Goal: Transaction & Acquisition: Book appointment/travel/reservation

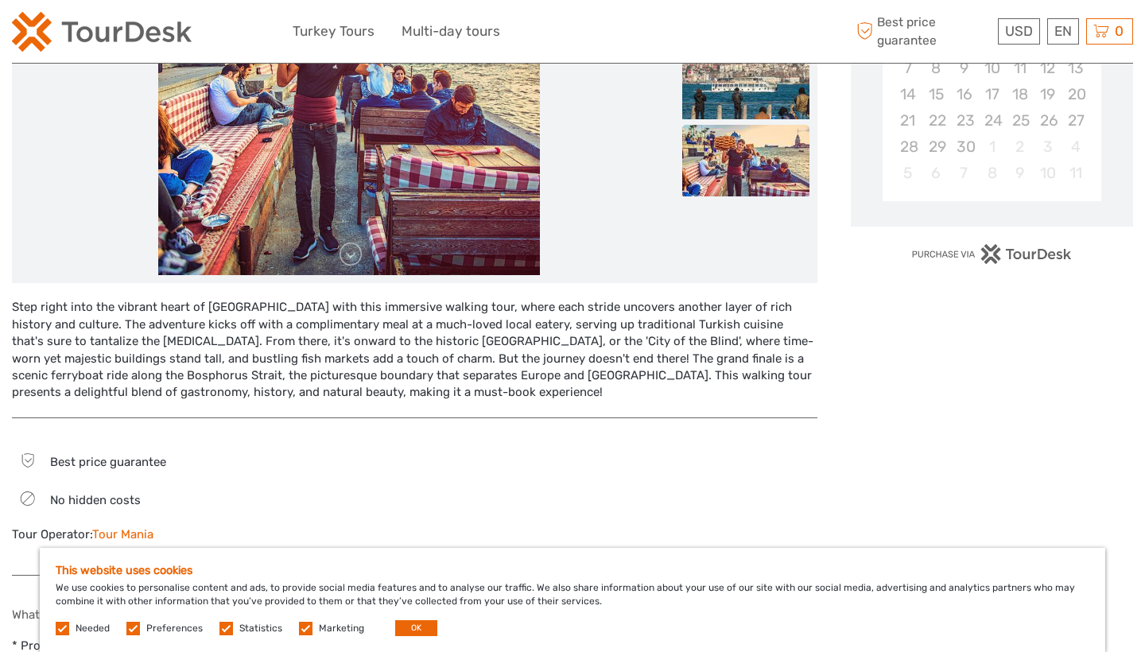
scroll to position [386, 0]
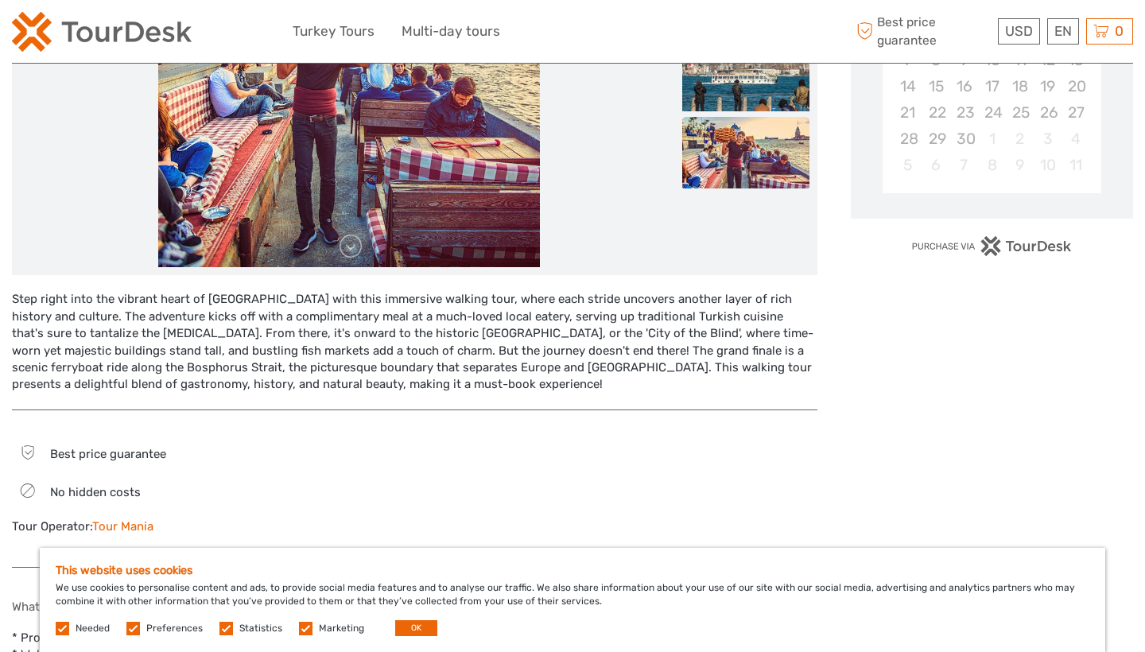
click at [571, 471] on div at bounding box center [625, 496] width 386 height 109
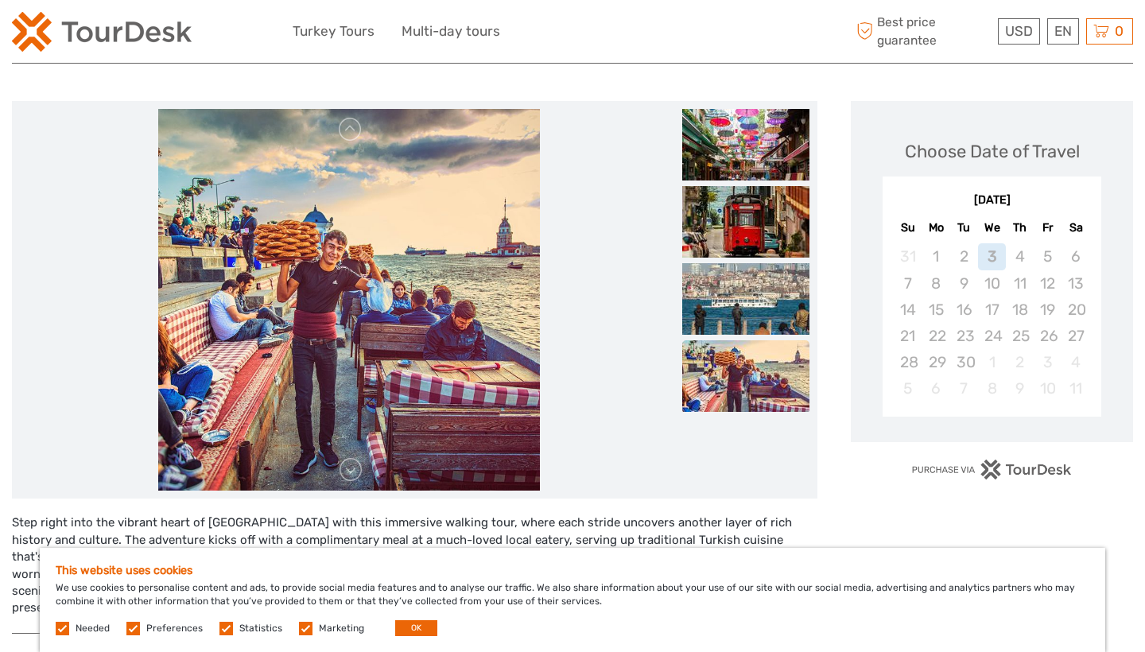
scroll to position [149, 0]
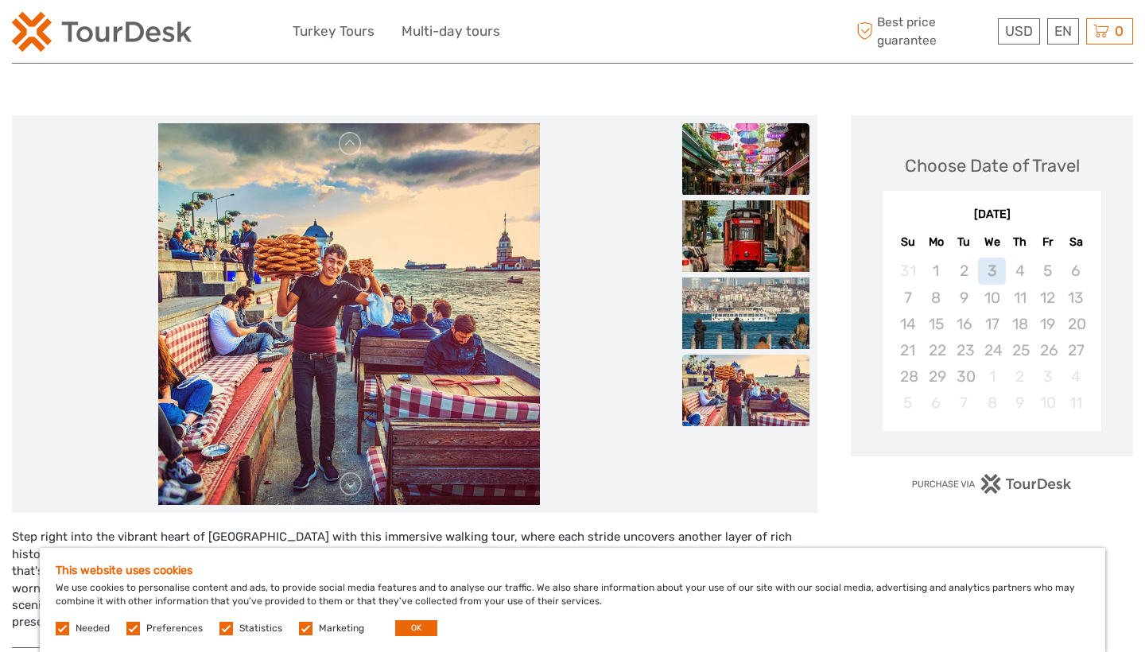
click at [773, 172] on img at bounding box center [745, 159] width 127 height 72
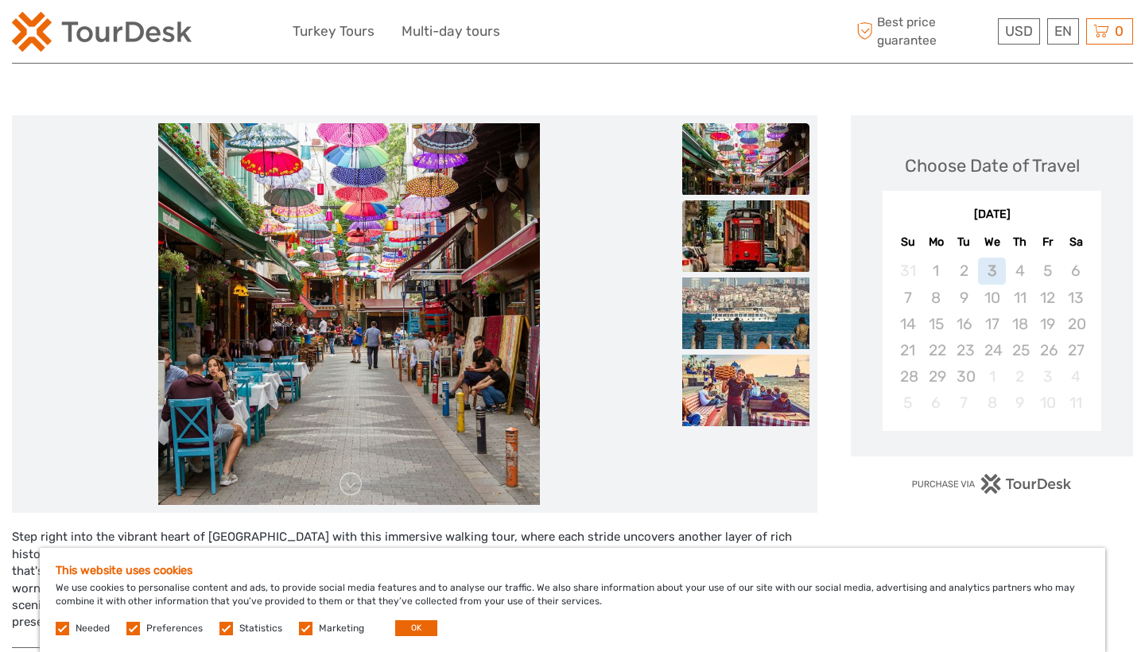
click at [769, 224] on img at bounding box center [745, 236] width 127 height 72
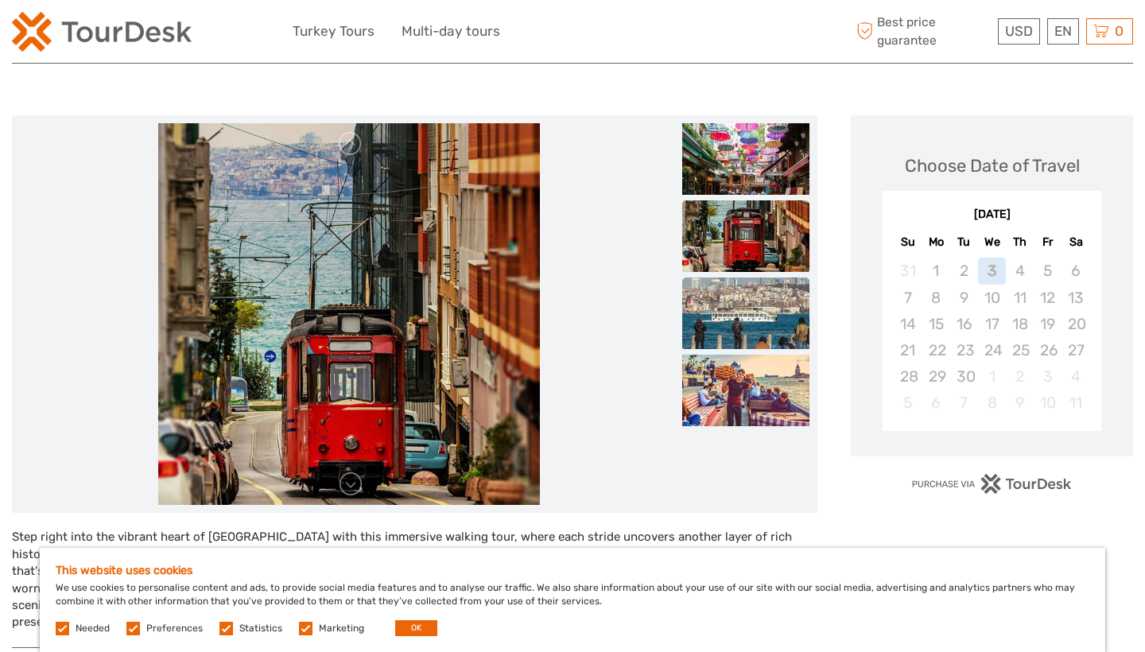
click at [765, 306] on img at bounding box center [745, 313] width 127 height 72
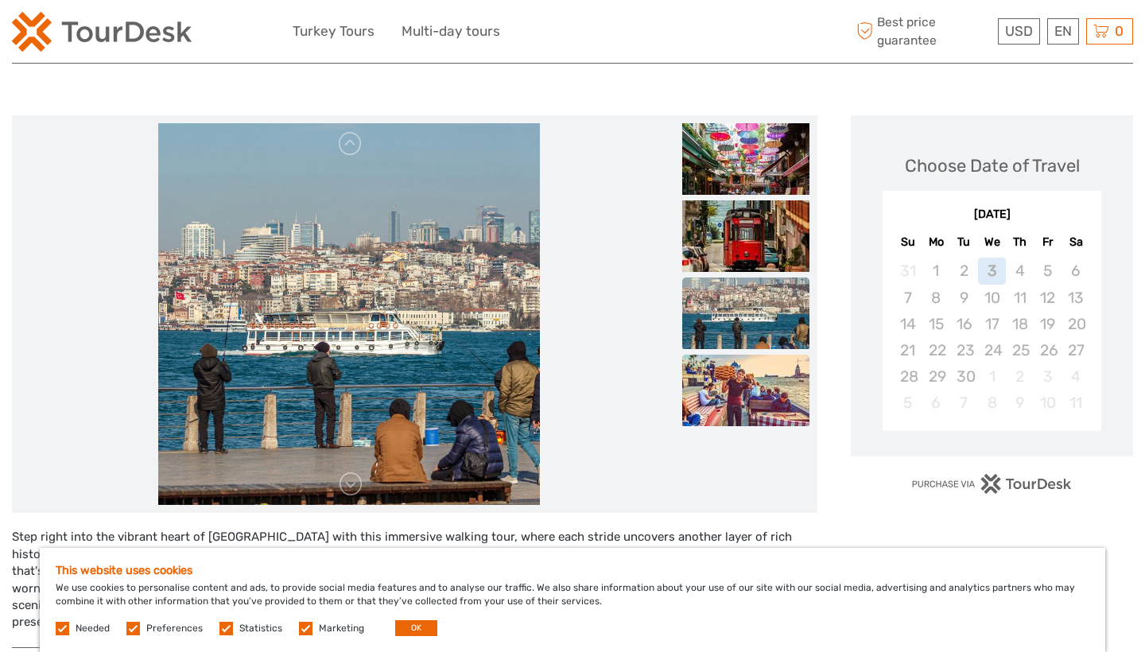
click at [772, 371] on img at bounding box center [745, 391] width 127 height 72
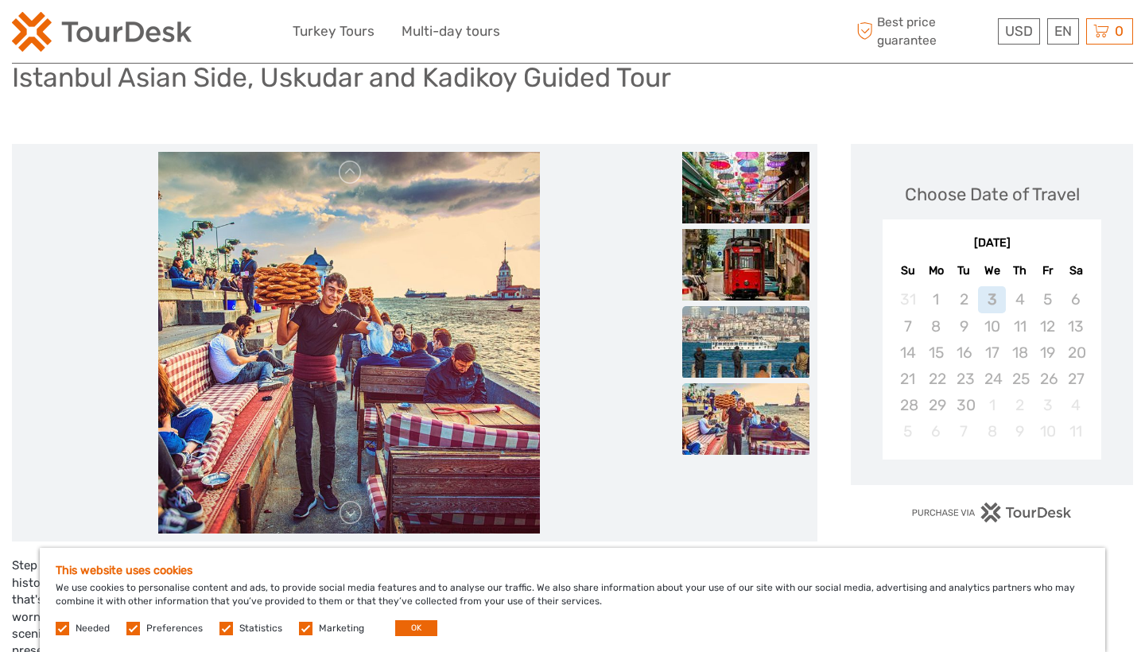
scroll to position [118, 0]
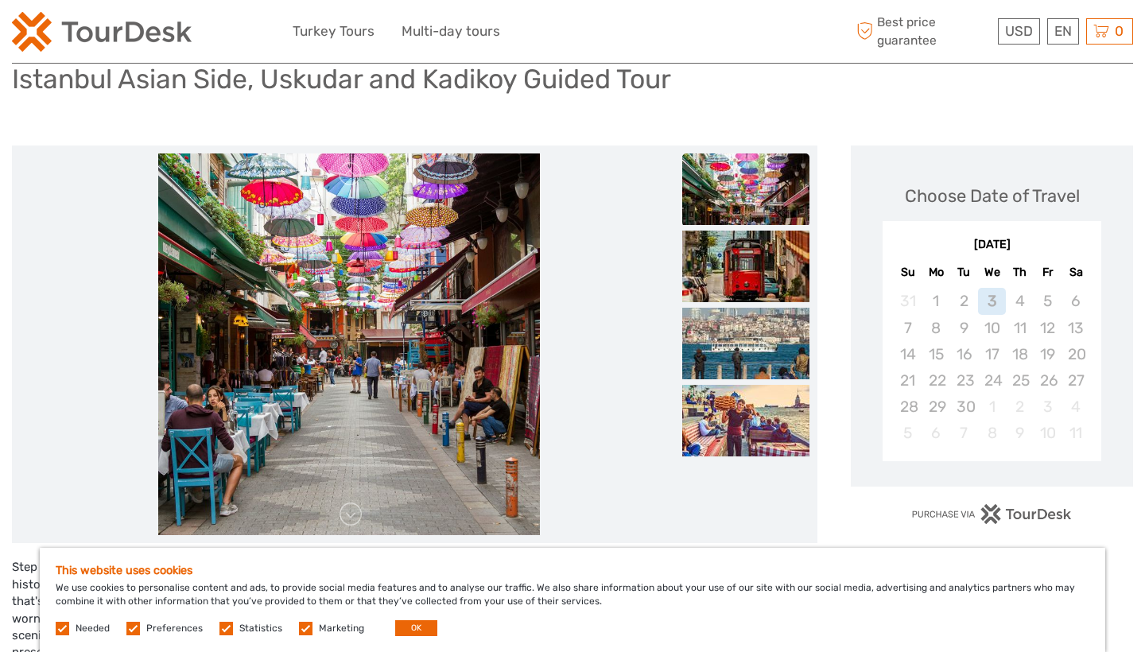
click at [1022, 245] on div "September 2025" at bounding box center [991, 245] width 219 height 17
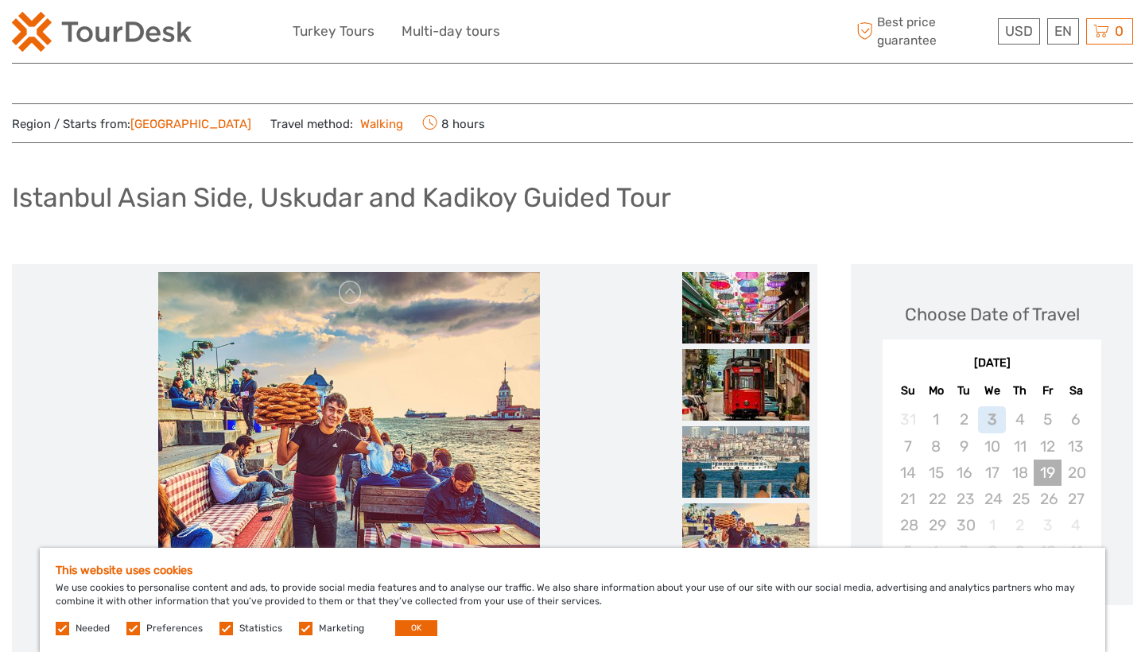
scroll to position [0, 0]
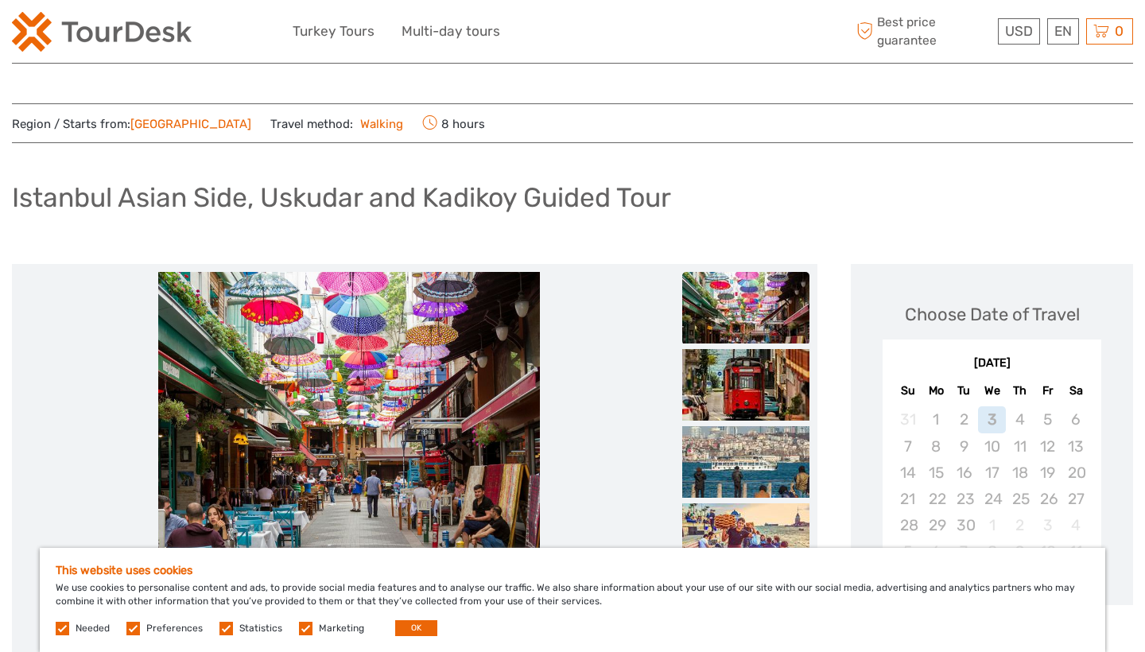
click at [1017, 193] on div "Istanbul Asian Side, Uskudar and Kadikoy Guided Tour" at bounding box center [572, 204] width 1121 height 58
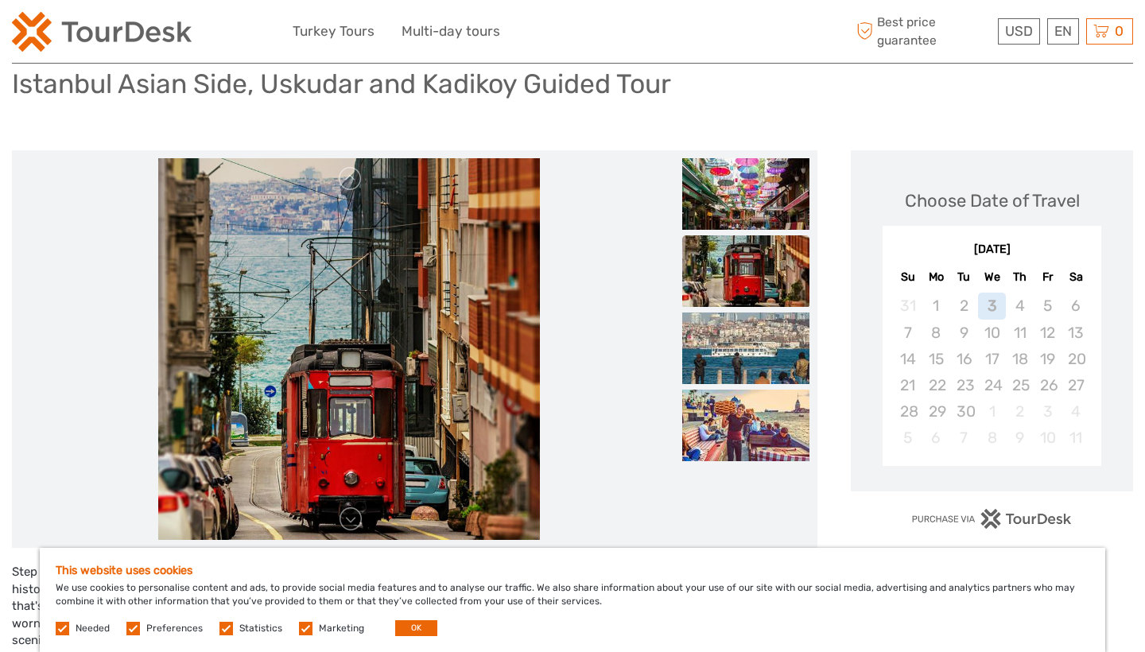
scroll to position [122, 0]
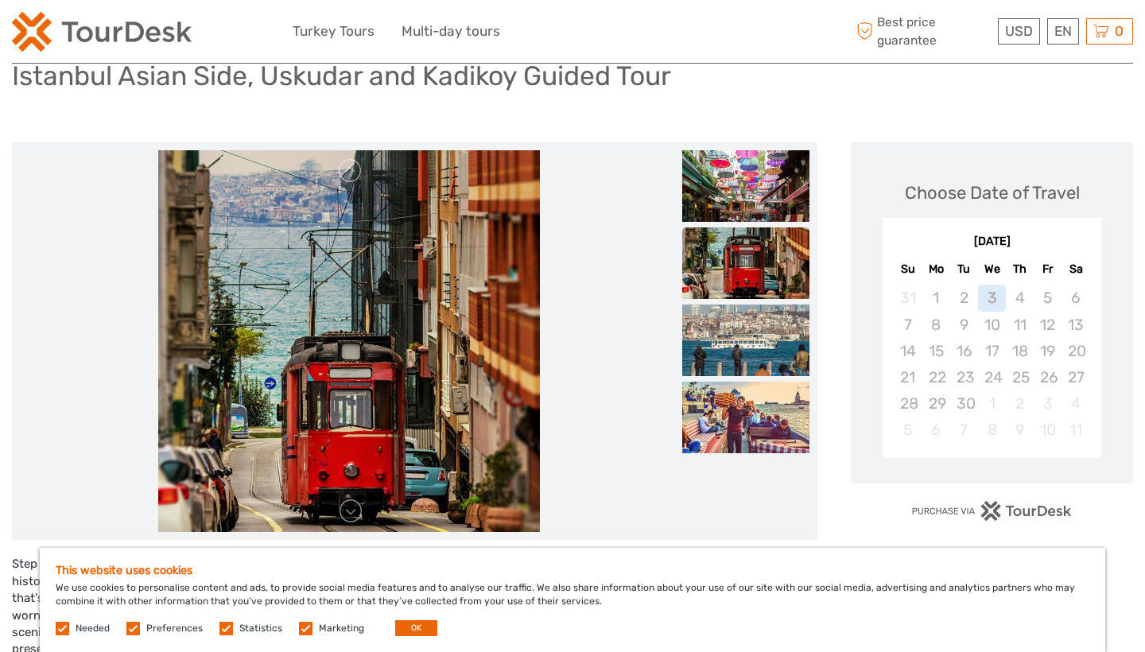
click at [1033, 231] on div "September 2025 Su Mo Tu We Th Fr Sa" at bounding box center [991, 253] width 219 height 52
click at [1026, 239] on div "September 2025" at bounding box center [991, 242] width 219 height 17
click at [1036, 446] on div "September 2025 Su Mo Tu We Th Fr Sa 31 1 2 3 4 5 6 7 8 9 10 11 12 13 14 15 16 1…" at bounding box center [991, 338] width 219 height 240
click at [935, 379] on div "22" at bounding box center [936, 377] width 28 height 26
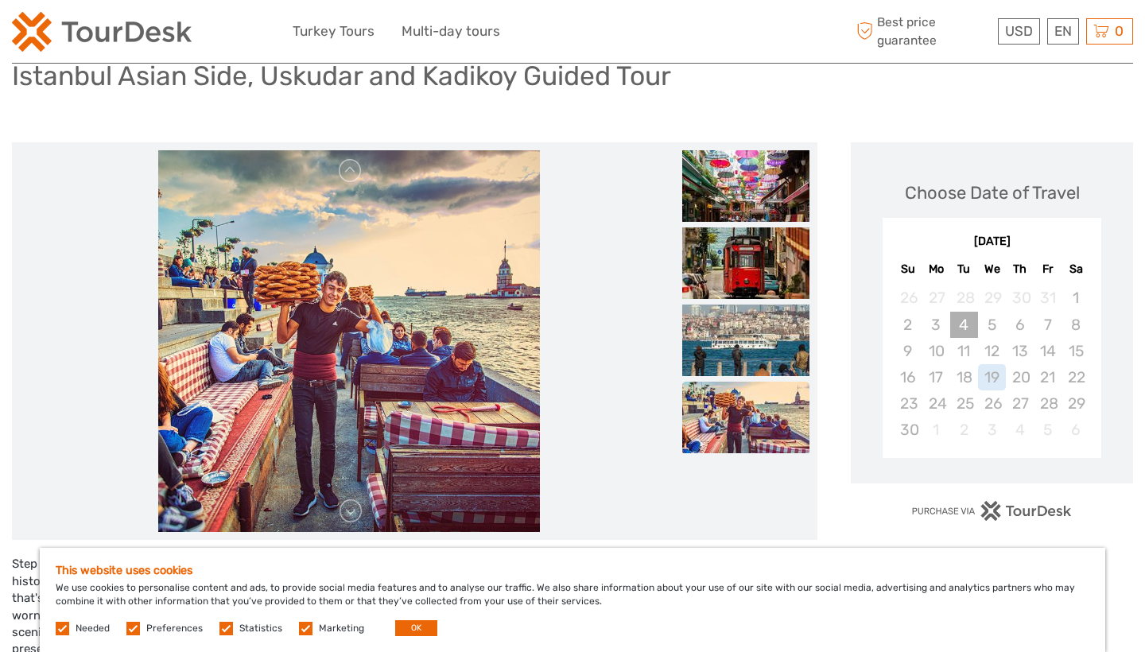
click at [963, 328] on div "4" at bounding box center [964, 325] width 28 height 26
click at [420, 630] on button "OK" at bounding box center [416, 628] width 42 height 16
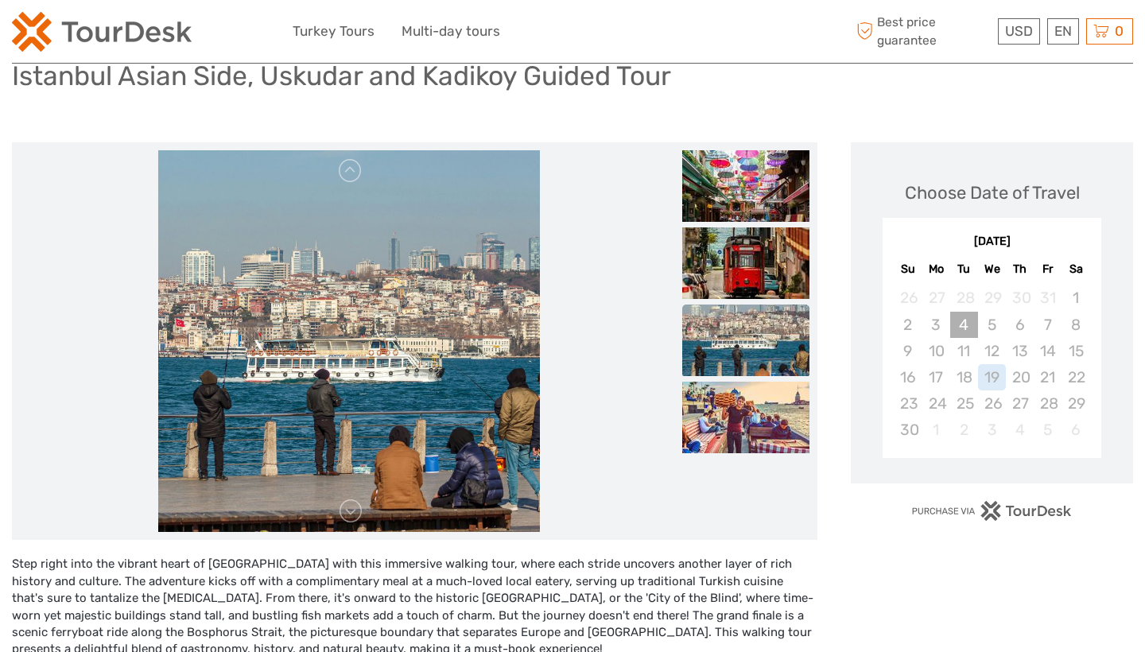
click at [959, 328] on div "4" at bounding box center [964, 325] width 28 height 26
click at [966, 328] on div "4" at bounding box center [964, 325] width 28 height 26
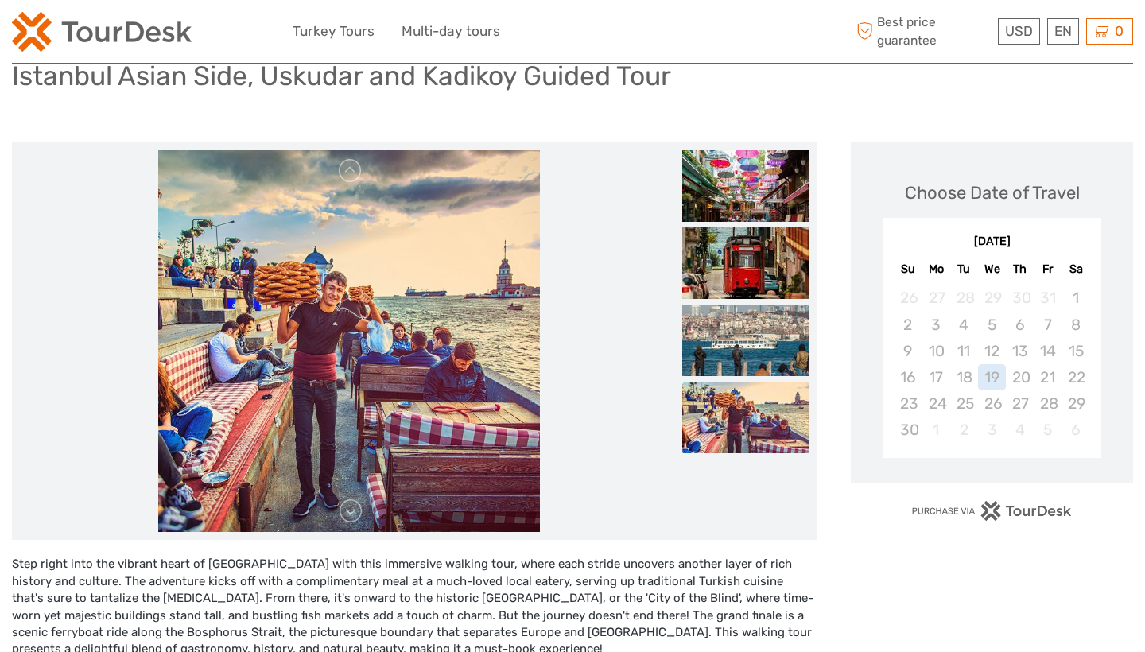
click at [1071, 474] on div "Choose Date of Travel November 2025 November 2025 Su Mo Tu We Th Fr Sa 26 27 28…" at bounding box center [992, 312] width 282 height 340
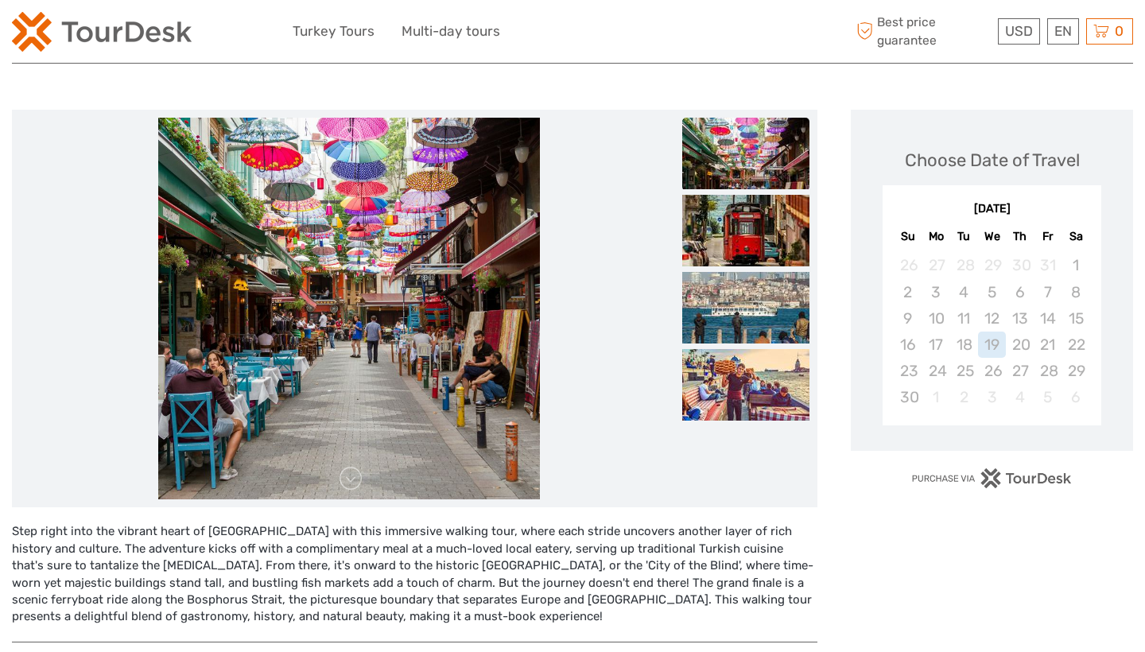
scroll to position [158, 0]
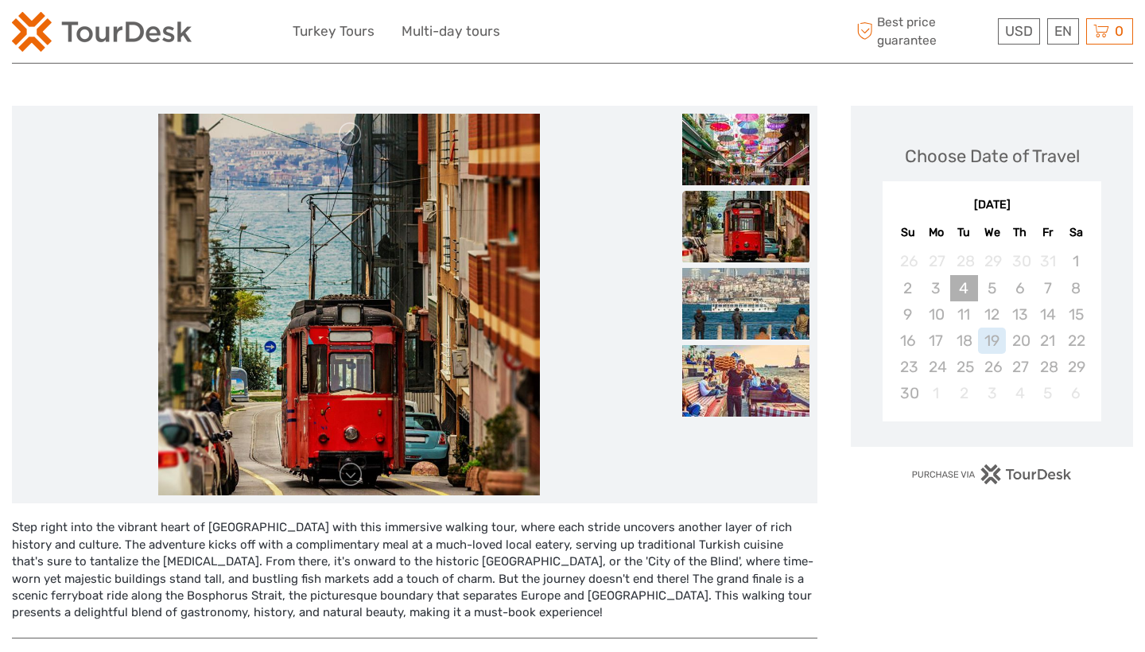
click at [963, 288] on div "4" at bounding box center [964, 288] width 28 height 26
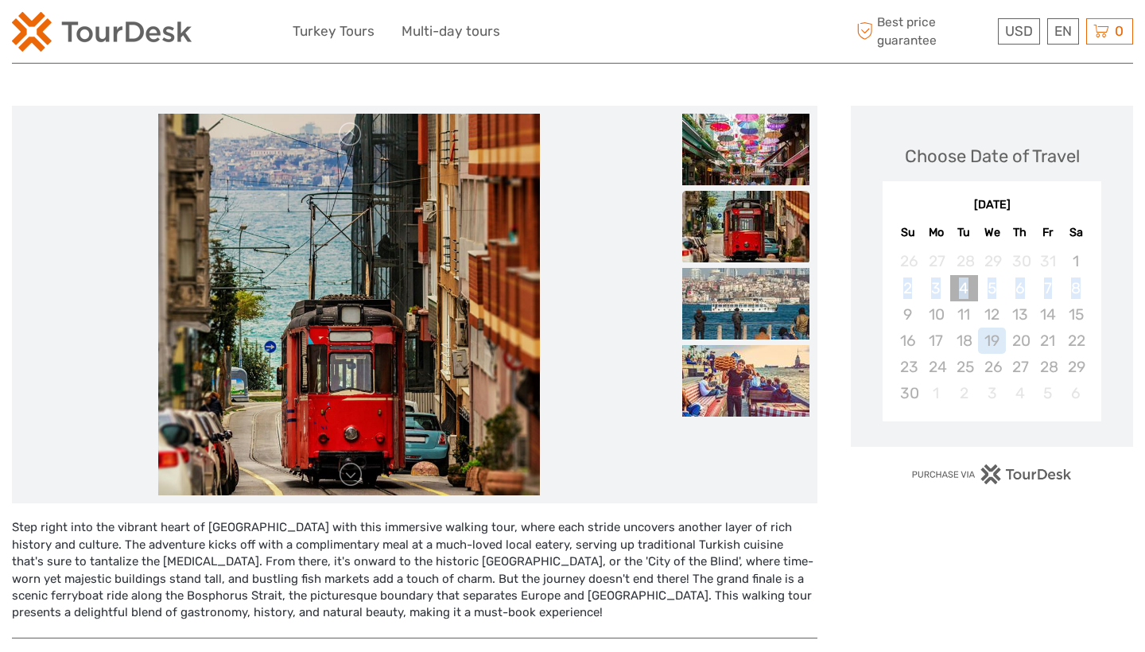
click at [963, 288] on div "4" at bounding box center [964, 288] width 28 height 26
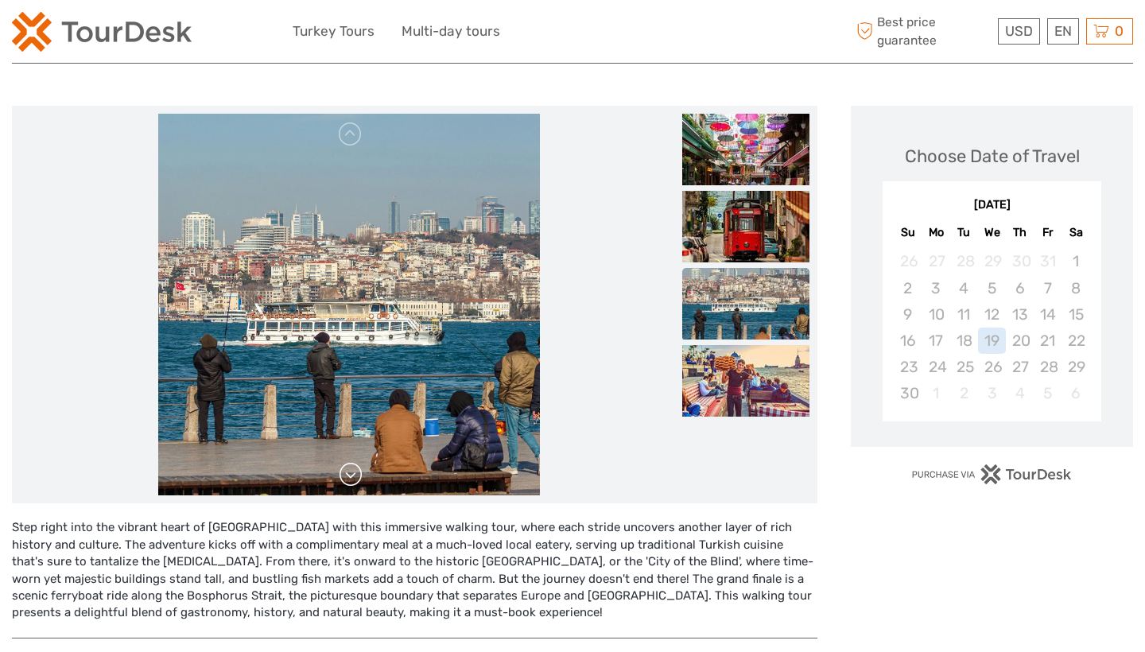
click at [356, 475] on link at bounding box center [350, 474] width 25 height 25
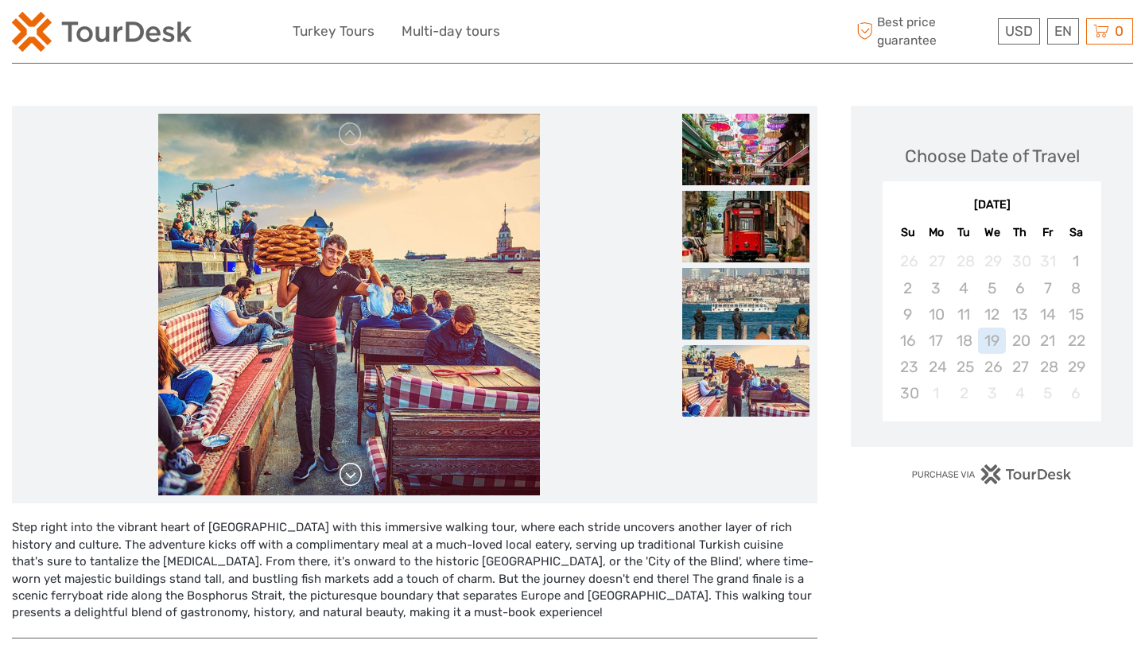
click at [356, 475] on link at bounding box center [350, 474] width 25 height 25
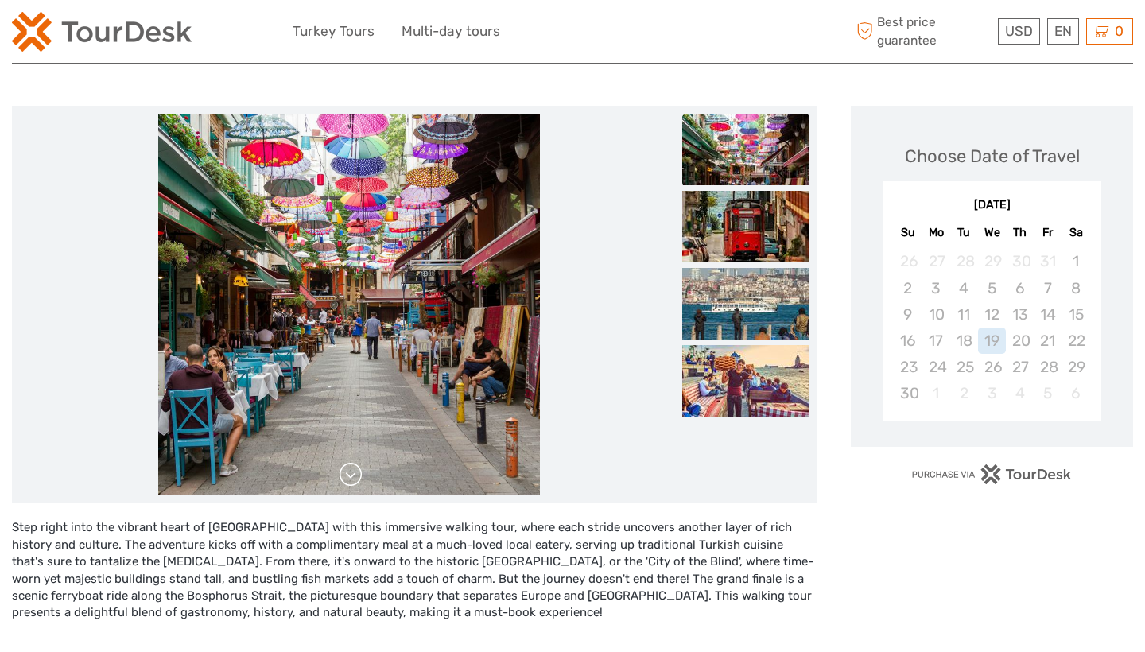
click at [356, 475] on img at bounding box center [349, 305] width 382 height 382
click at [356, 475] on link at bounding box center [350, 474] width 25 height 25
click at [370, 600] on div "Step right into the vibrant heart of Turkey with this immersive walking tour, w…" at bounding box center [414, 570] width 805 height 103
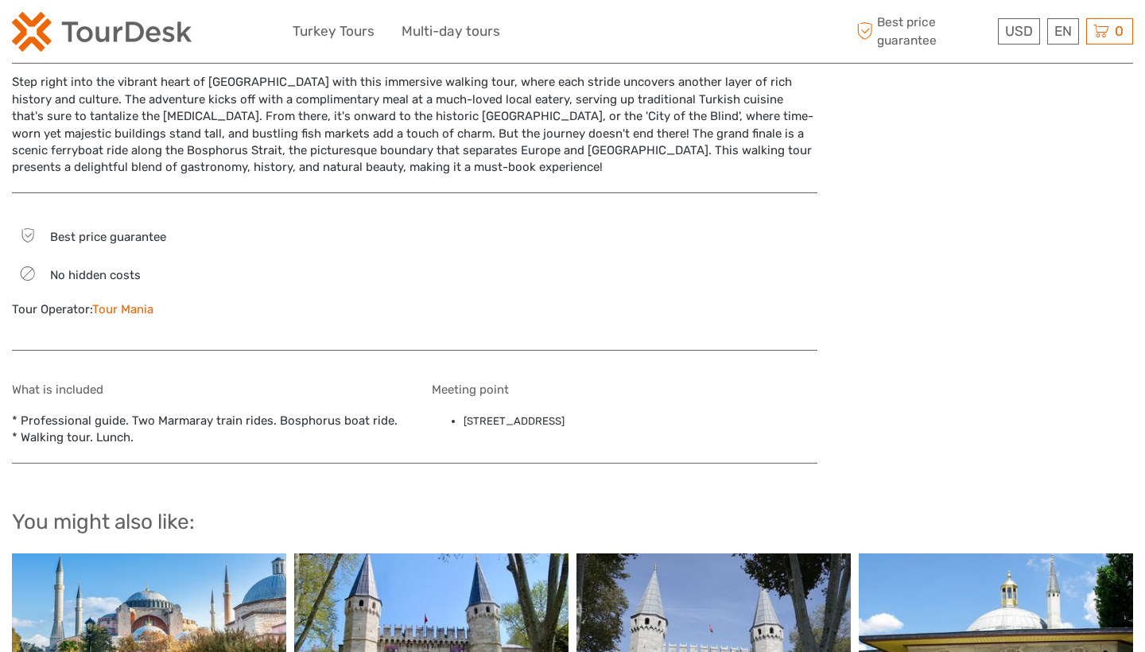
scroll to position [615, 0]
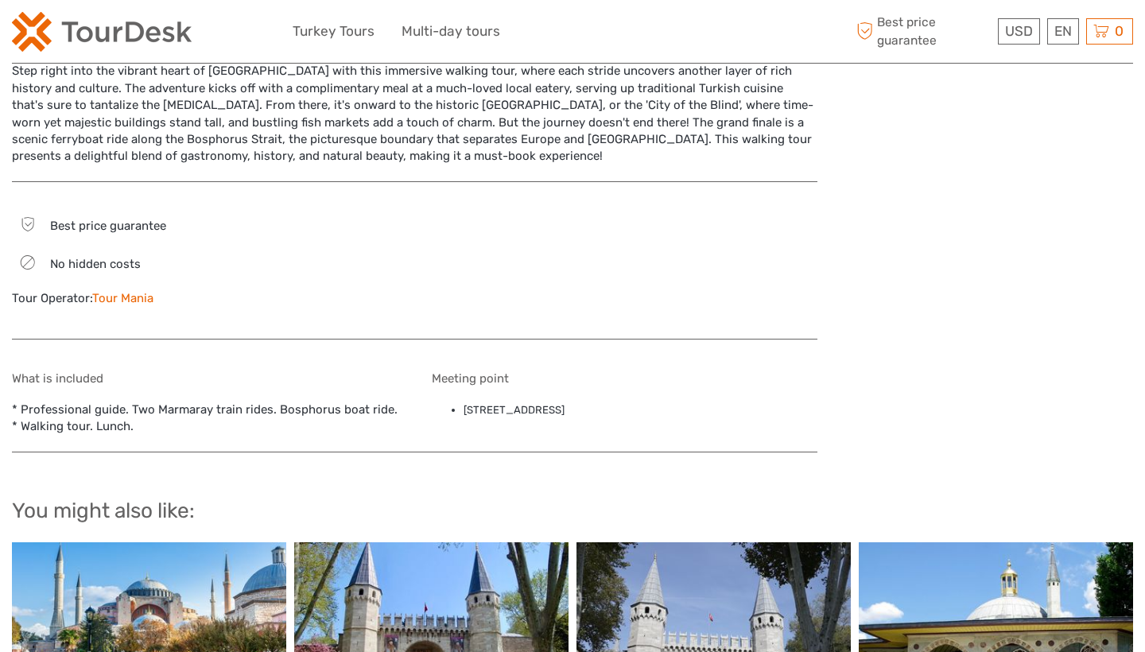
click at [119, 291] on link "Tour Mania" at bounding box center [122, 298] width 61 height 14
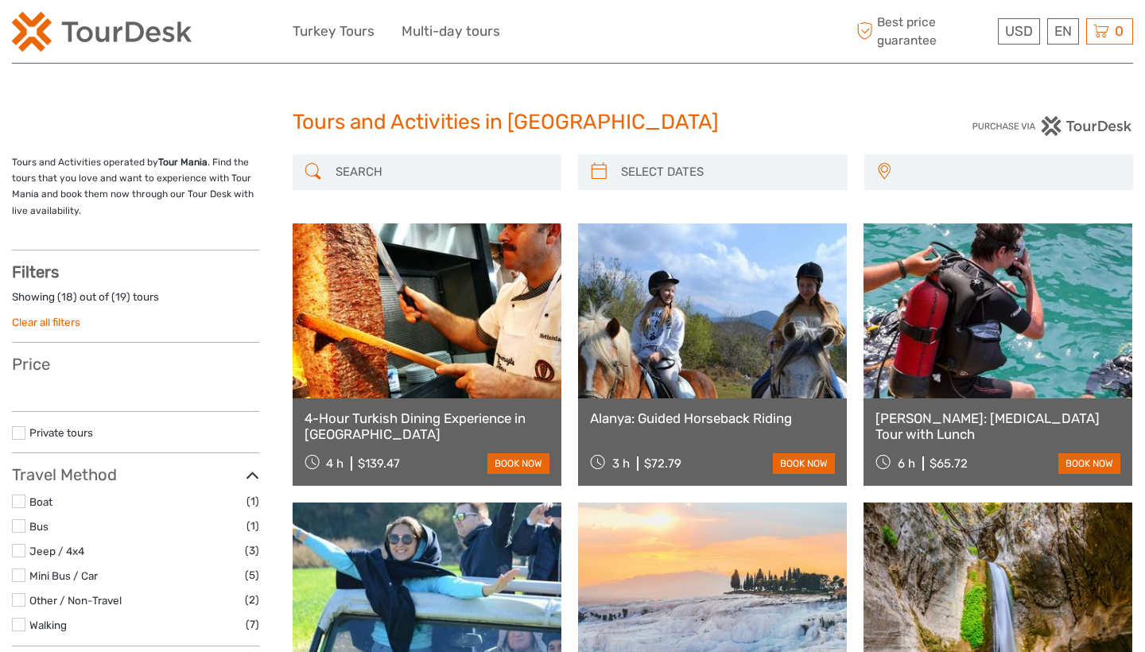
select select
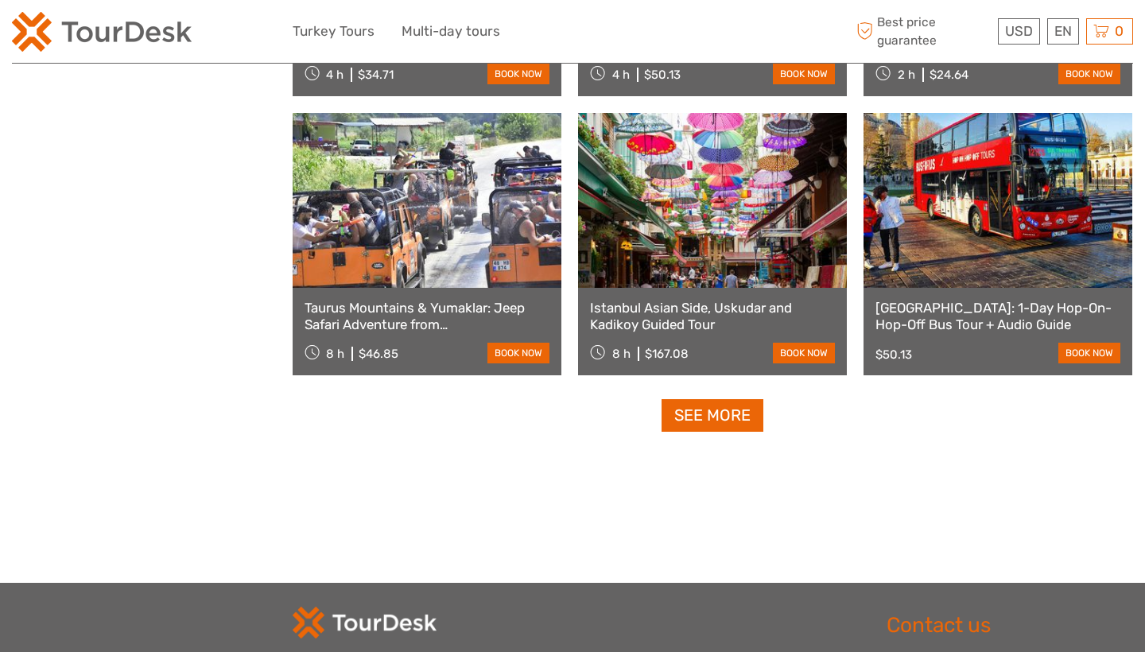
scroll to position [1541, 0]
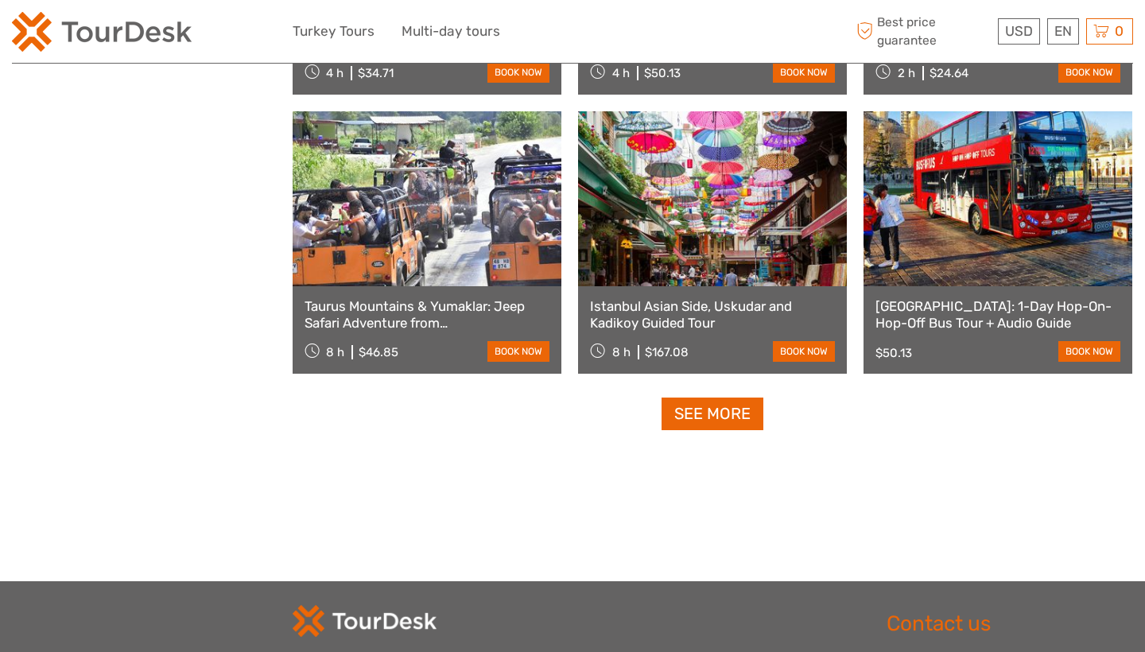
click at [723, 310] on link "Istanbul Asian Side, Uskudar and Kadikoy Guided Tour" at bounding box center [712, 314] width 245 height 33
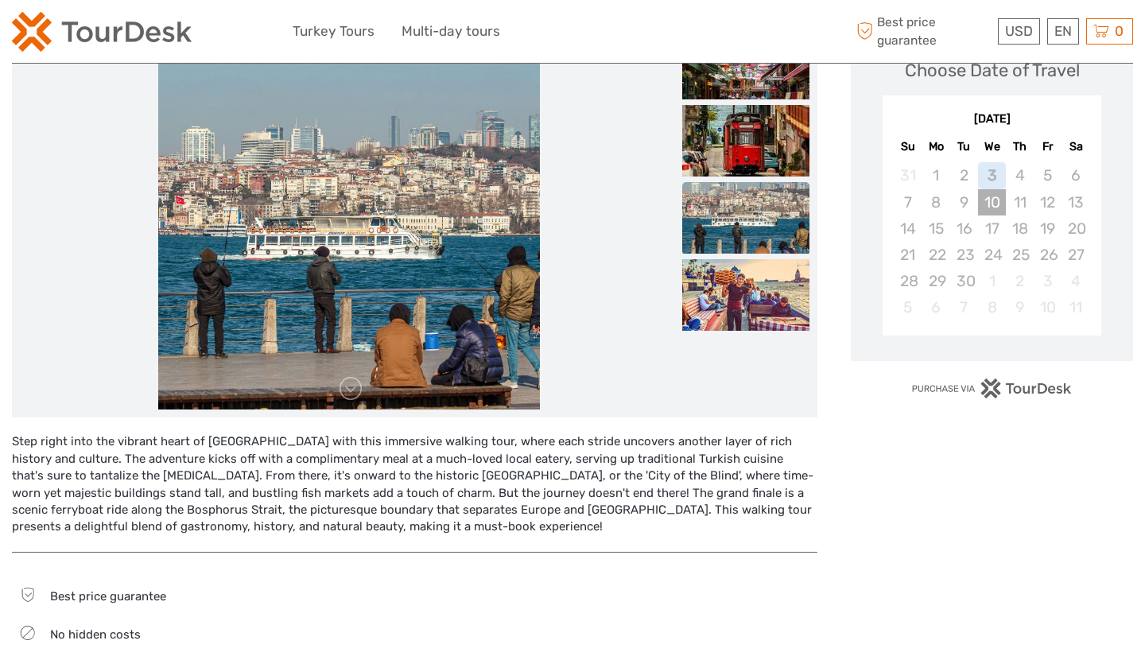
scroll to position [250, 0]
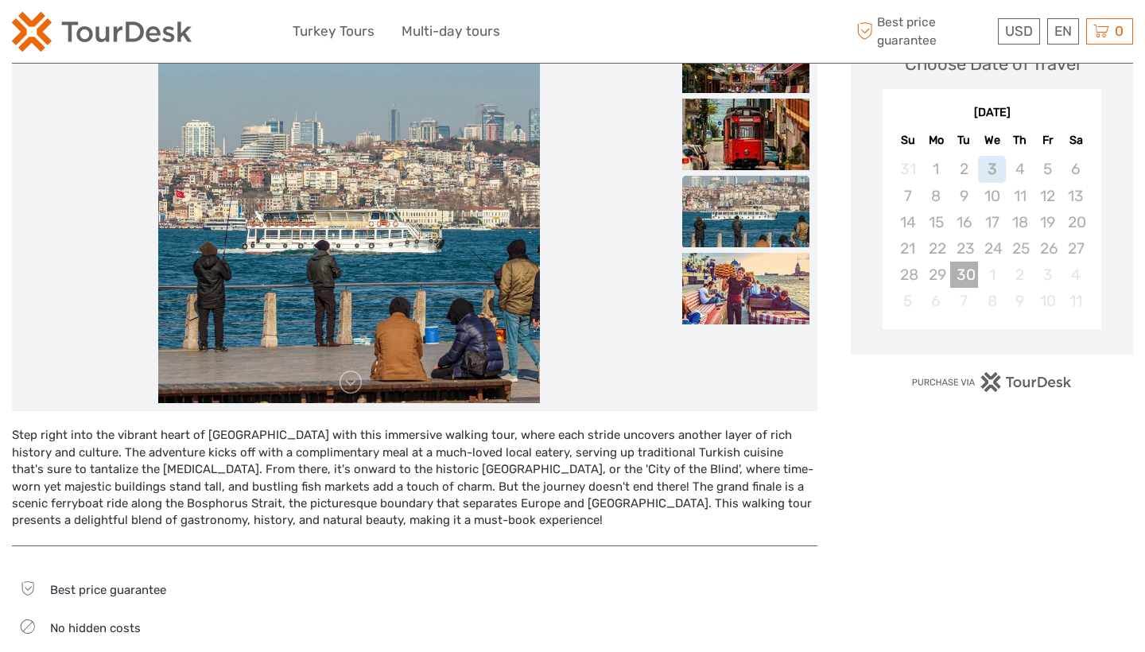
click at [970, 272] on div "30" at bounding box center [964, 275] width 28 height 26
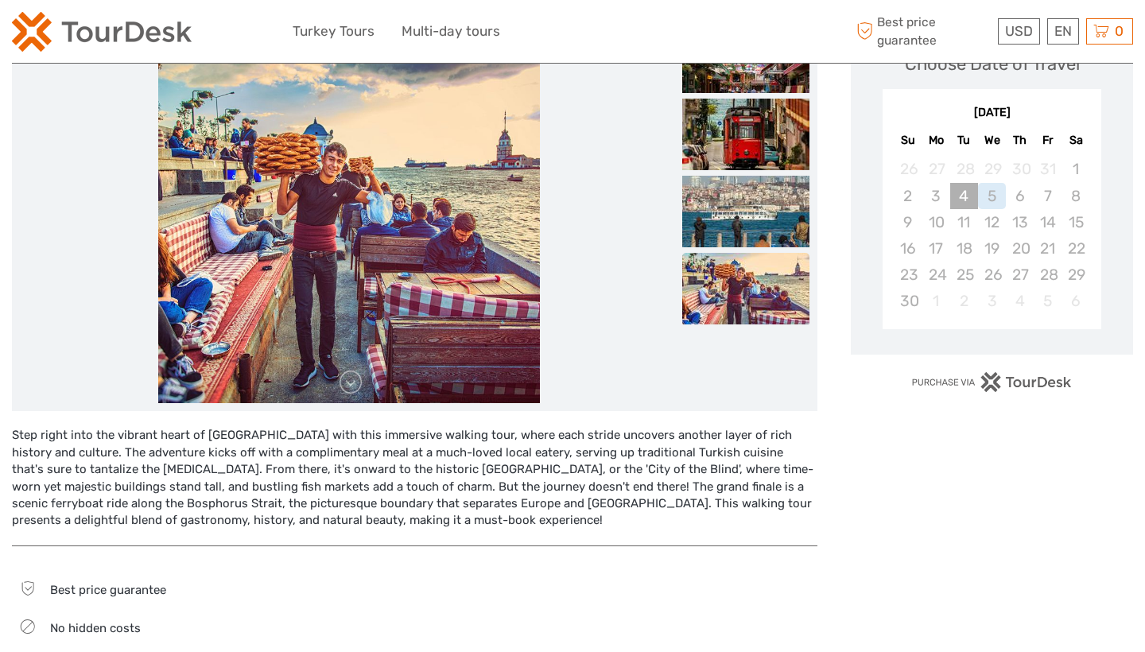
click at [958, 196] on div "4" at bounding box center [964, 196] width 28 height 26
click at [961, 197] on div "4" at bounding box center [964, 196] width 28 height 26
click at [960, 197] on div "4" at bounding box center [964, 196] width 28 height 26
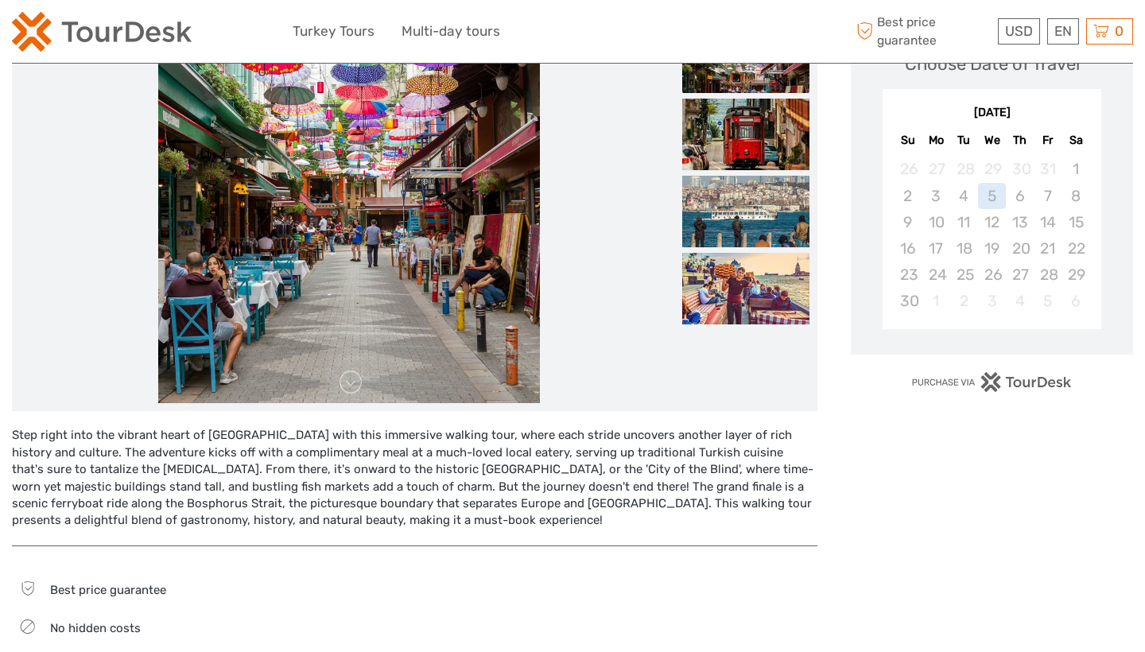
click at [978, 550] on div "Choose Date of Travel November 2025 November 2025 Su Mo Tu We Th Fr Sa 26 27 28…" at bounding box center [992, 423] width 282 height 818
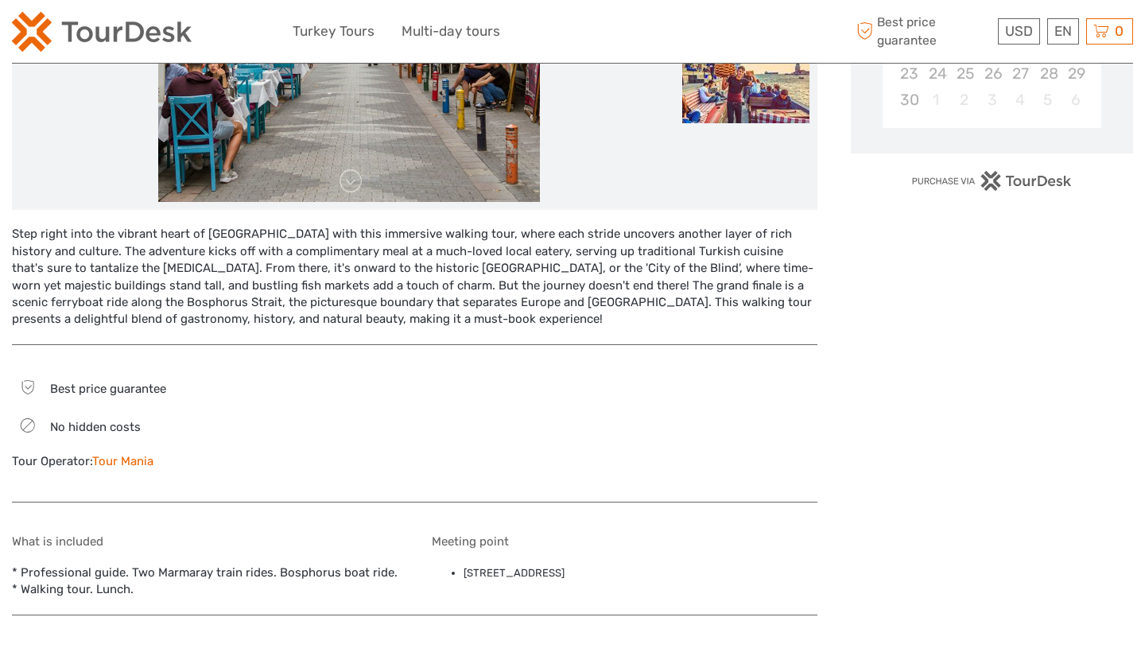
scroll to position [452, 0]
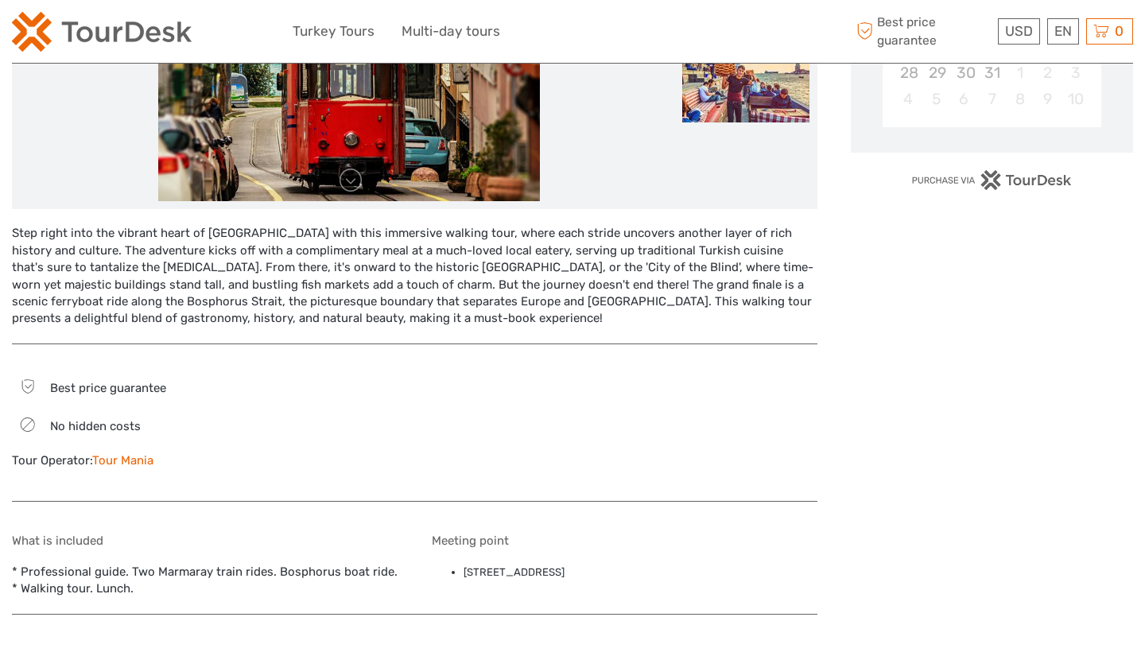
click at [384, 376] on div "Best price guarantee" at bounding box center [205, 387] width 386 height 22
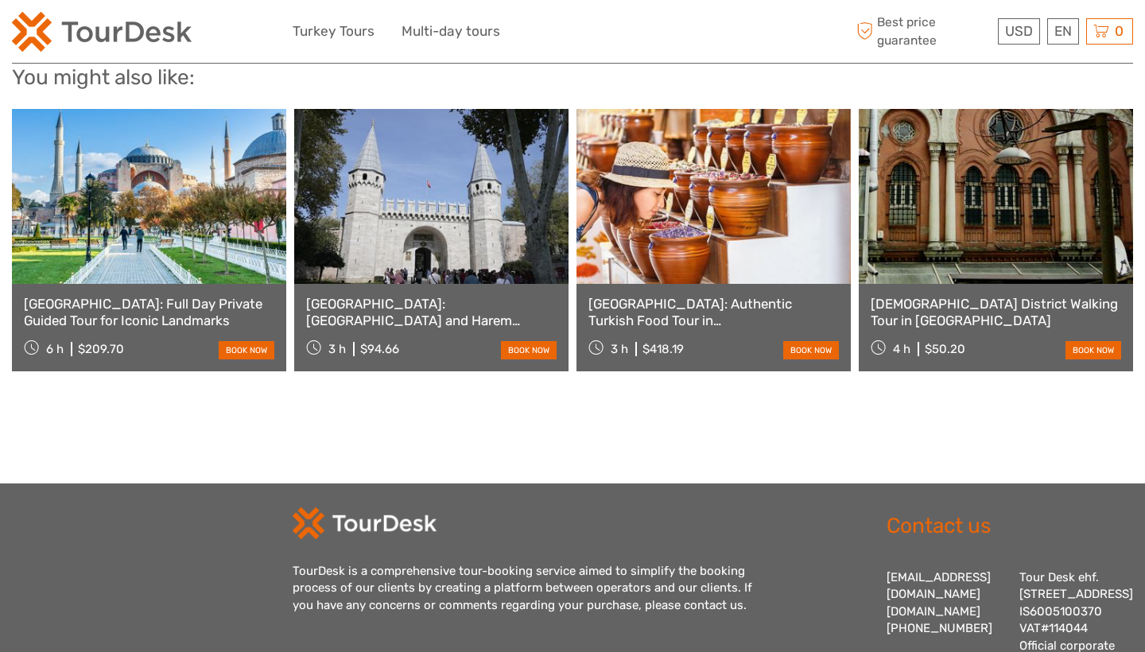
scroll to position [1088, 0]
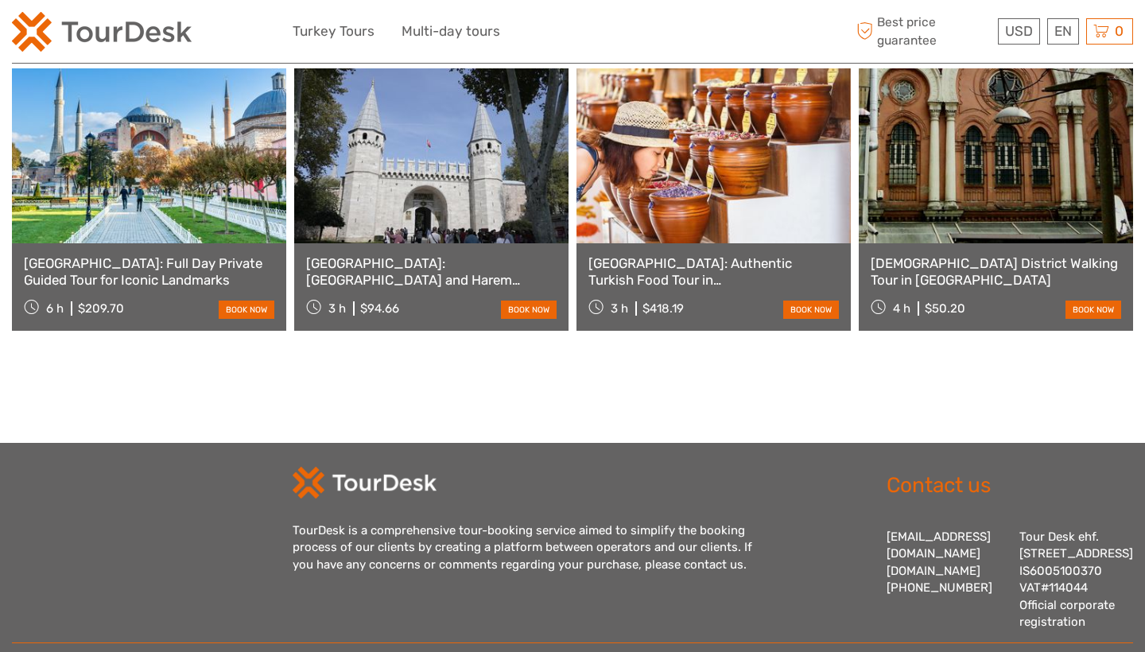
click at [391, 277] on link "[GEOGRAPHIC_DATA]: [GEOGRAPHIC_DATA] and Harem Guided Tour with Tickets" at bounding box center [431, 271] width 250 height 33
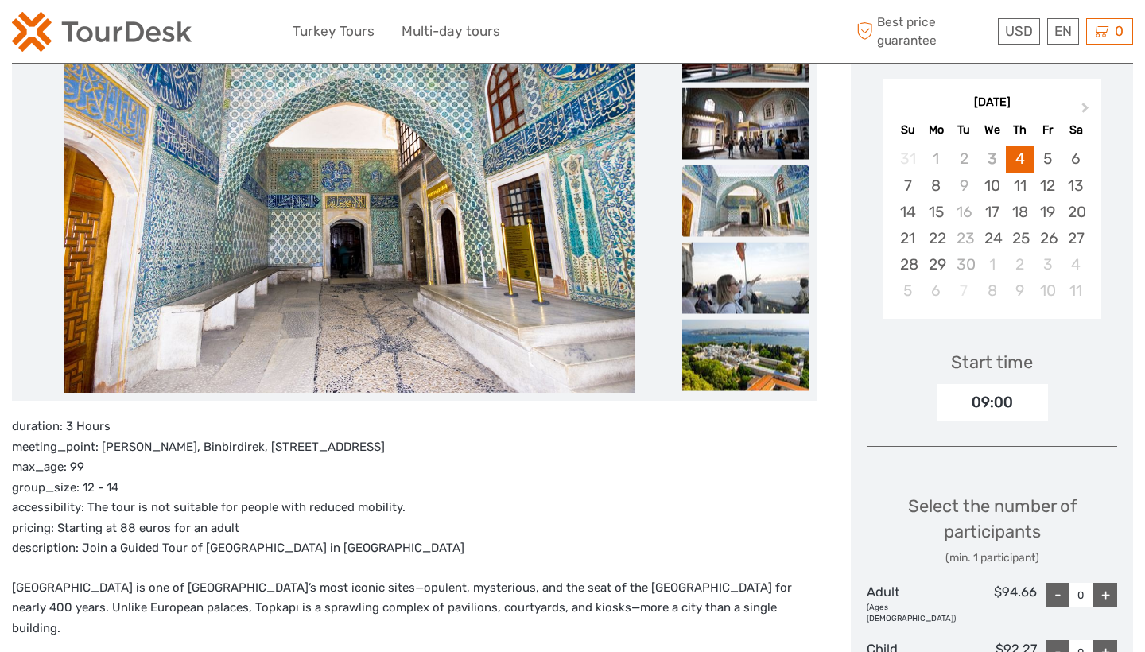
scroll to position [252, 0]
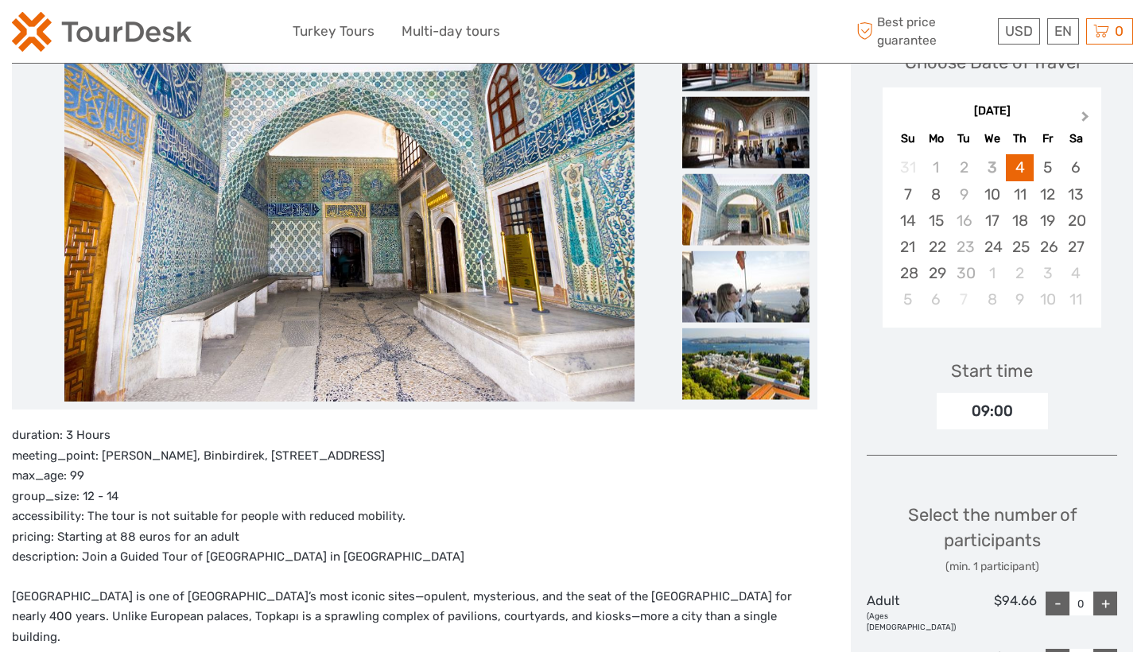
click at [1085, 116] on span "Next Month" at bounding box center [1085, 119] width 0 height 23
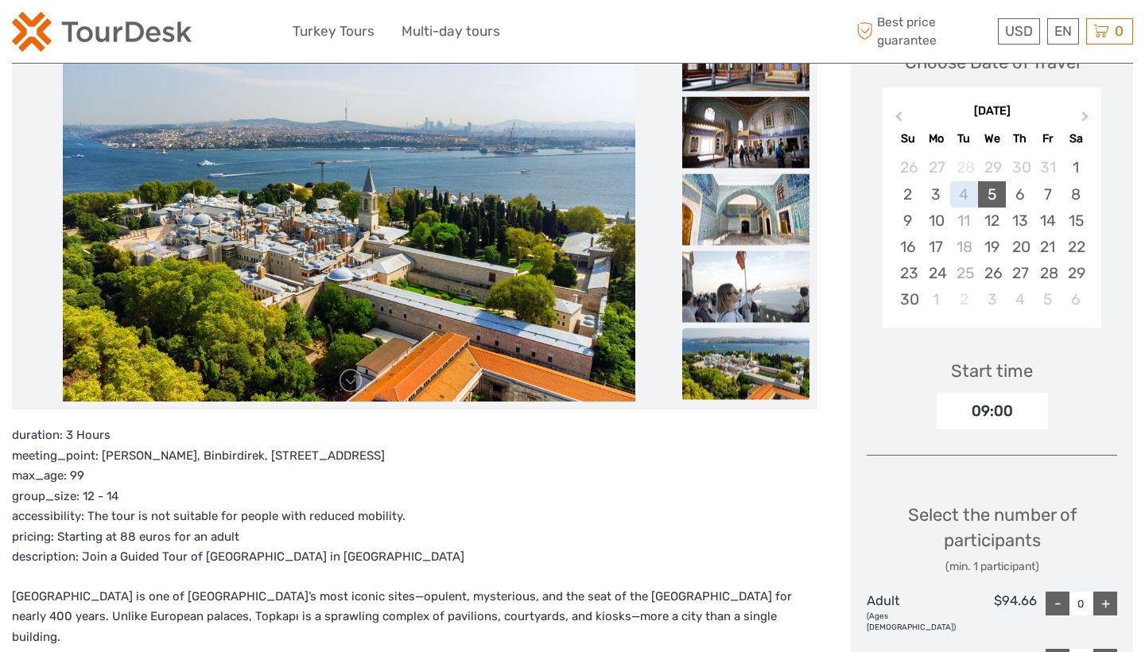
click at [992, 196] on div "5" at bounding box center [992, 194] width 28 height 26
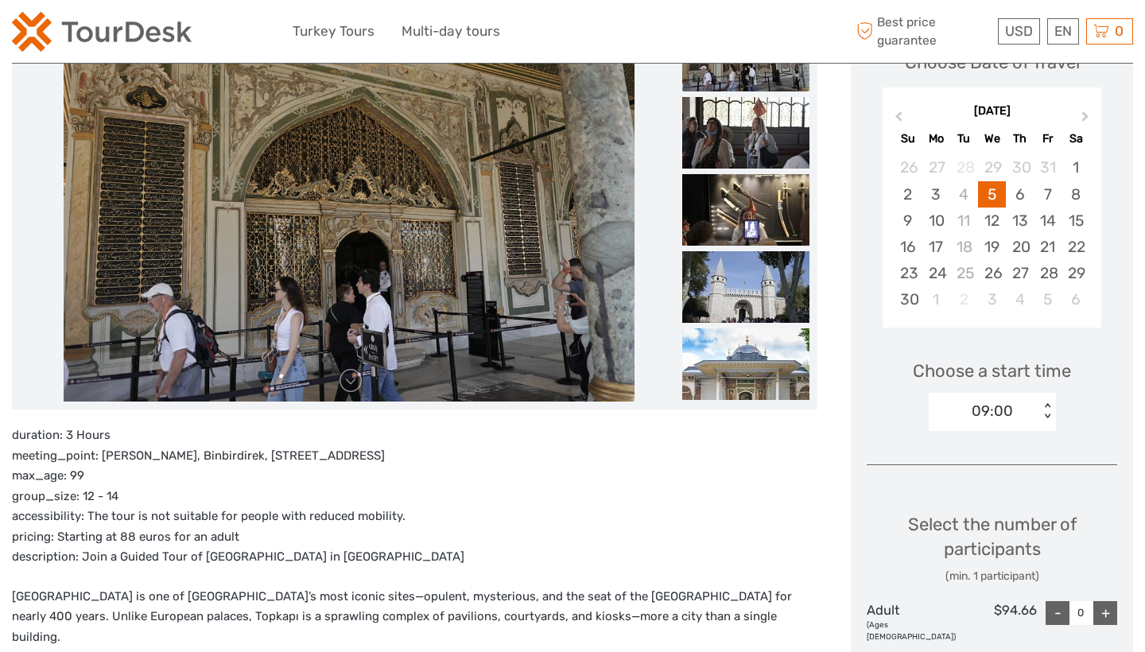
click at [1103, 560] on div "Select the number of participants (min. 1 participant)" at bounding box center [992, 548] width 250 height 72
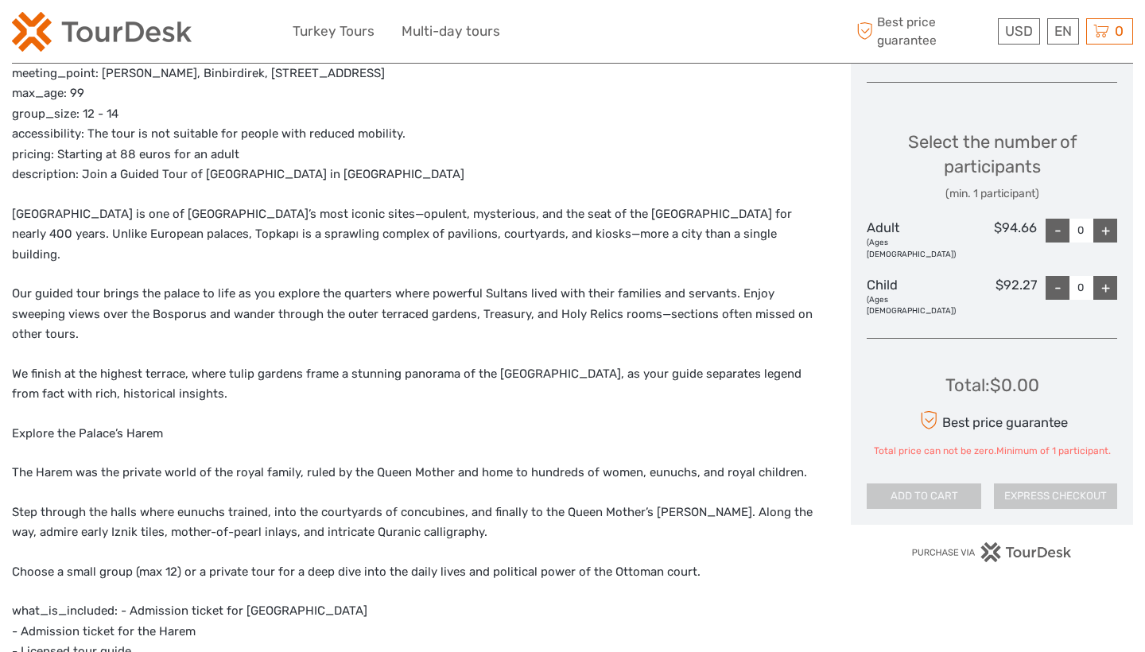
scroll to position [626, 0]
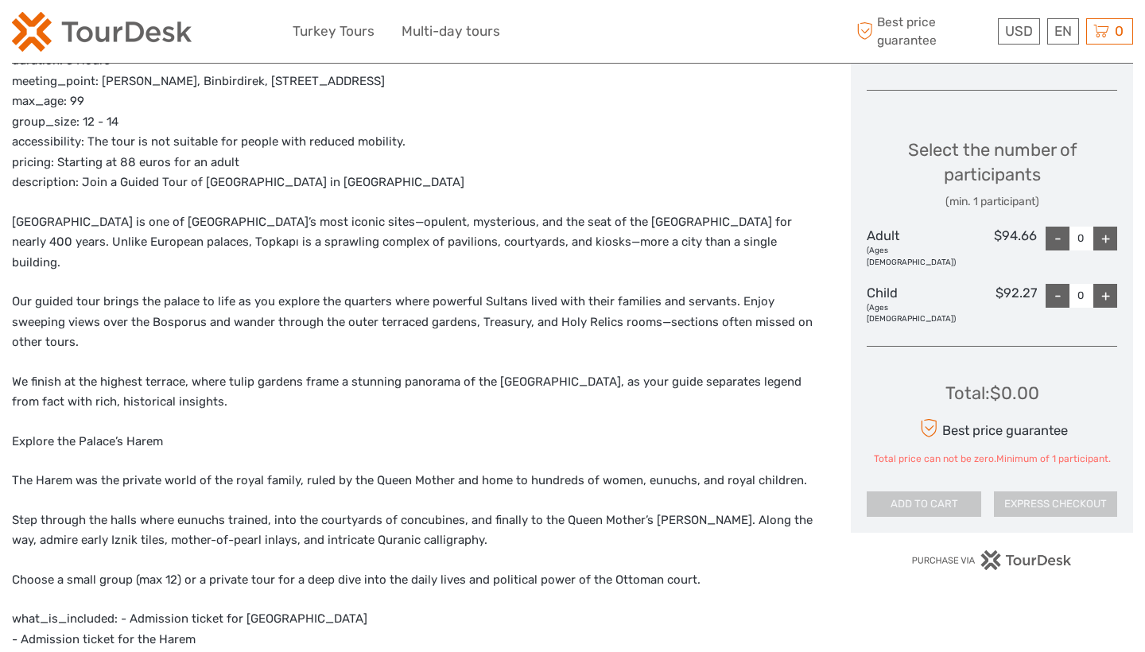
click at [1107, 237] on div "+" at bounding box center [1105, 239] width 24 height 24
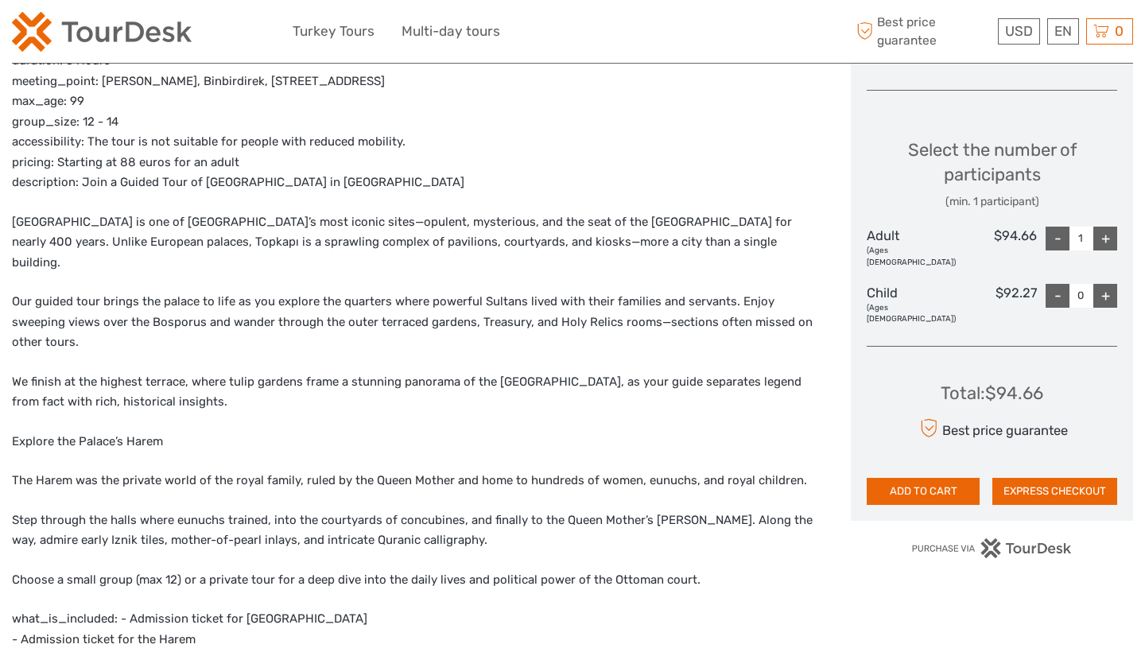
click at [1107, 237] on div "+" at bounding box center [1105, 239] width 24 height 24
type input "2"
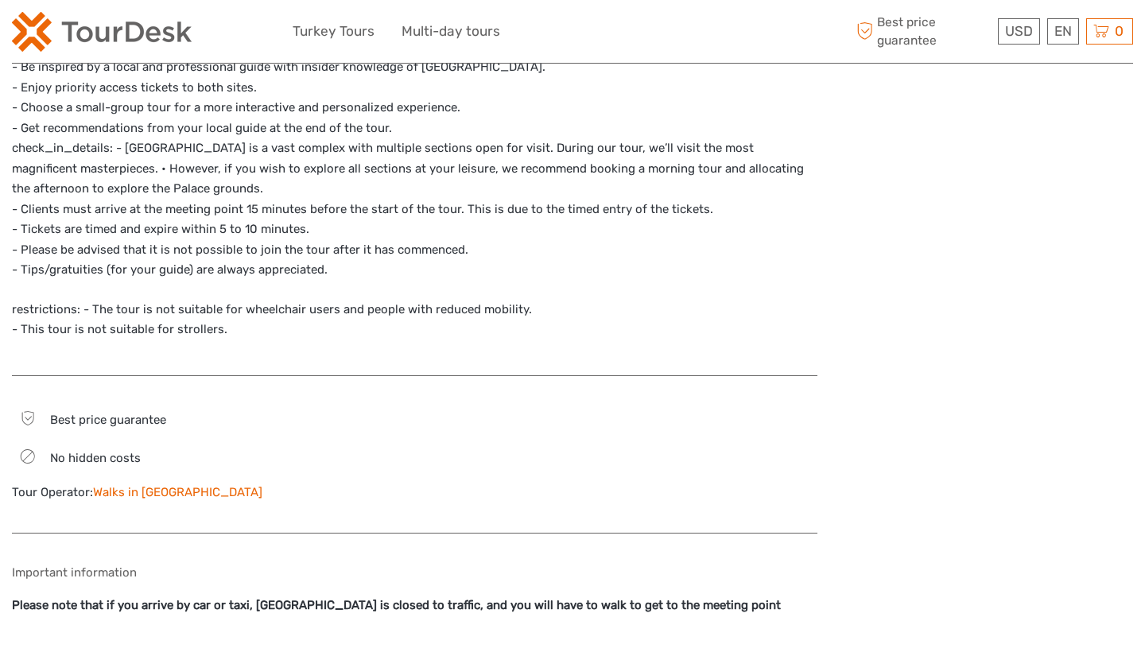
scroll to position [1480, 0]
click at [126, 486] on link "Walks in [GEOGRAPHIC_DATA]" at bounding box center [177, 493] width 169 height 14
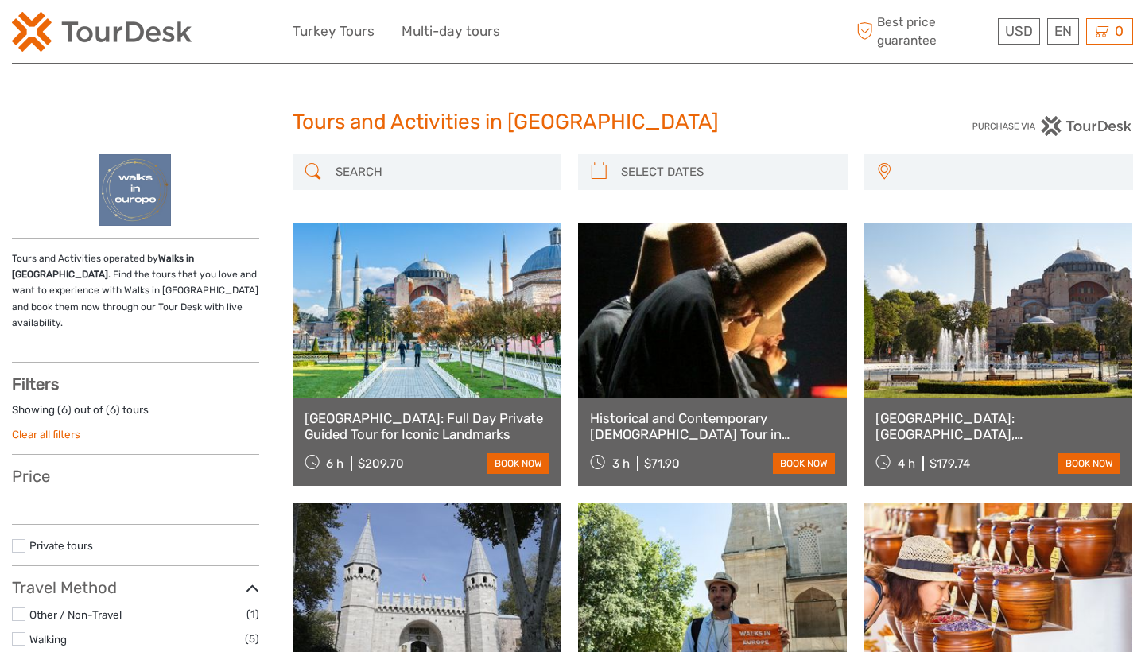
select select
